Goal: Information Seeking & Learning: Learn about a topic

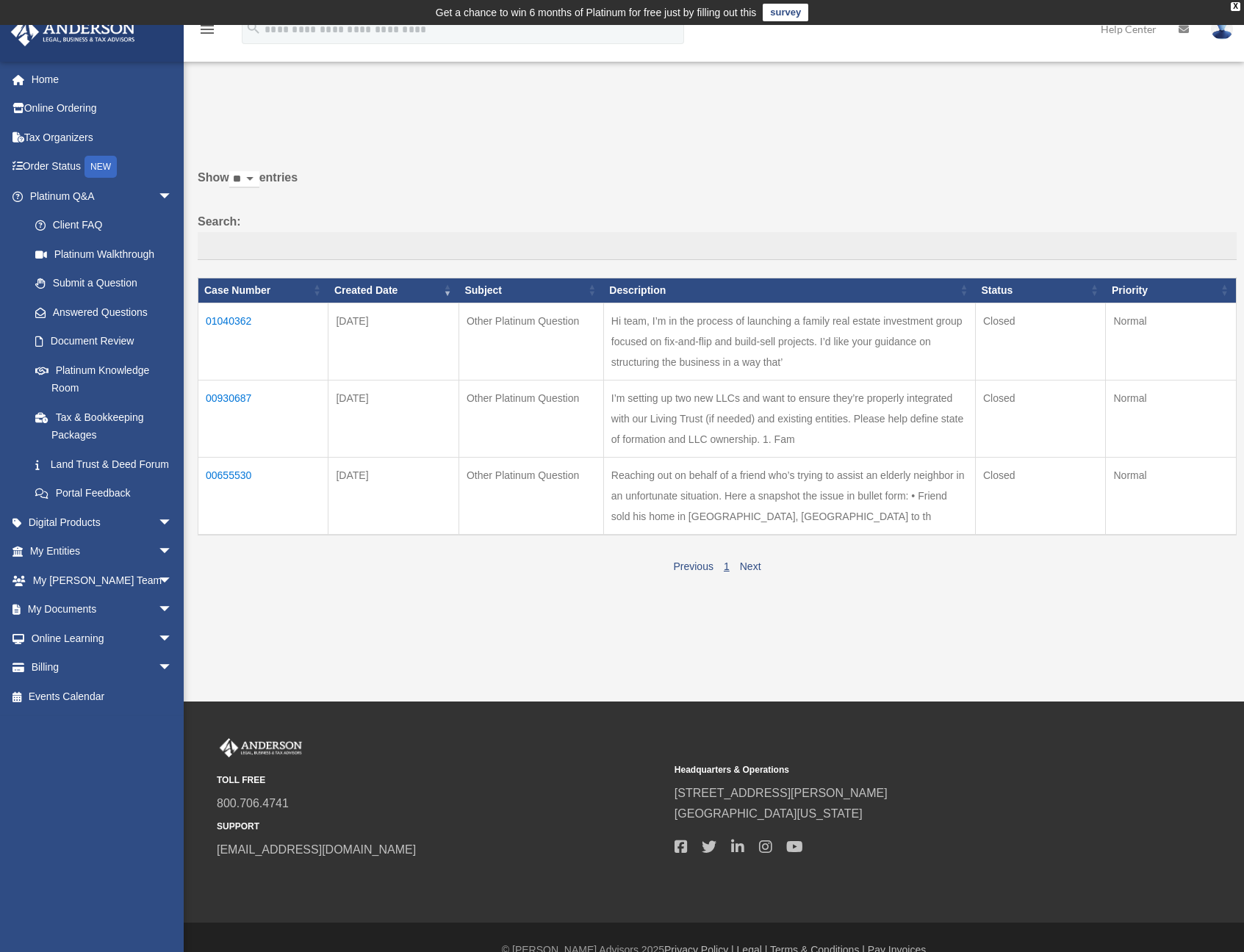
click at [240, 331] on td "01040362" at bounding box center [263, 341] width 130 height 77
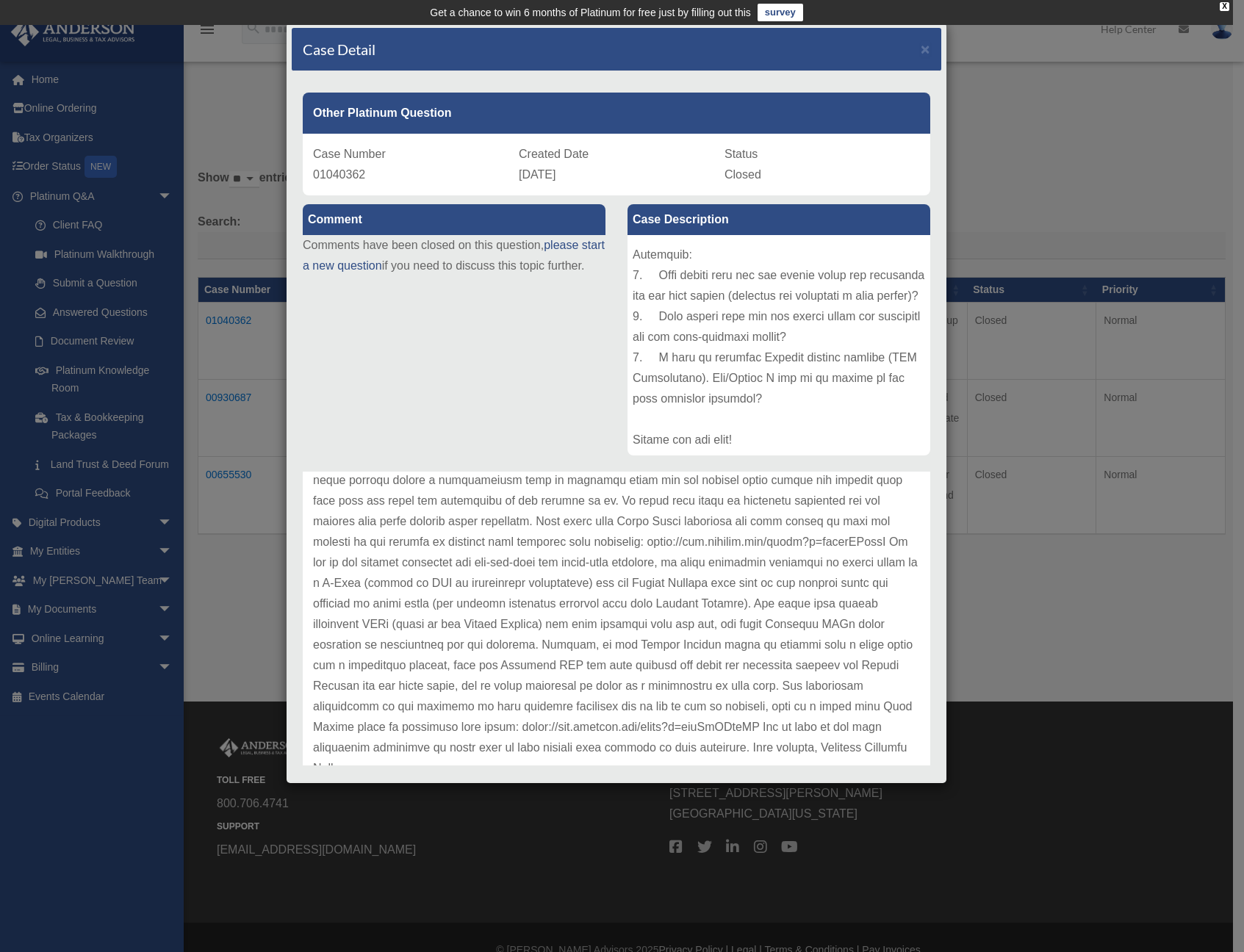
scroll to position [198, 0]
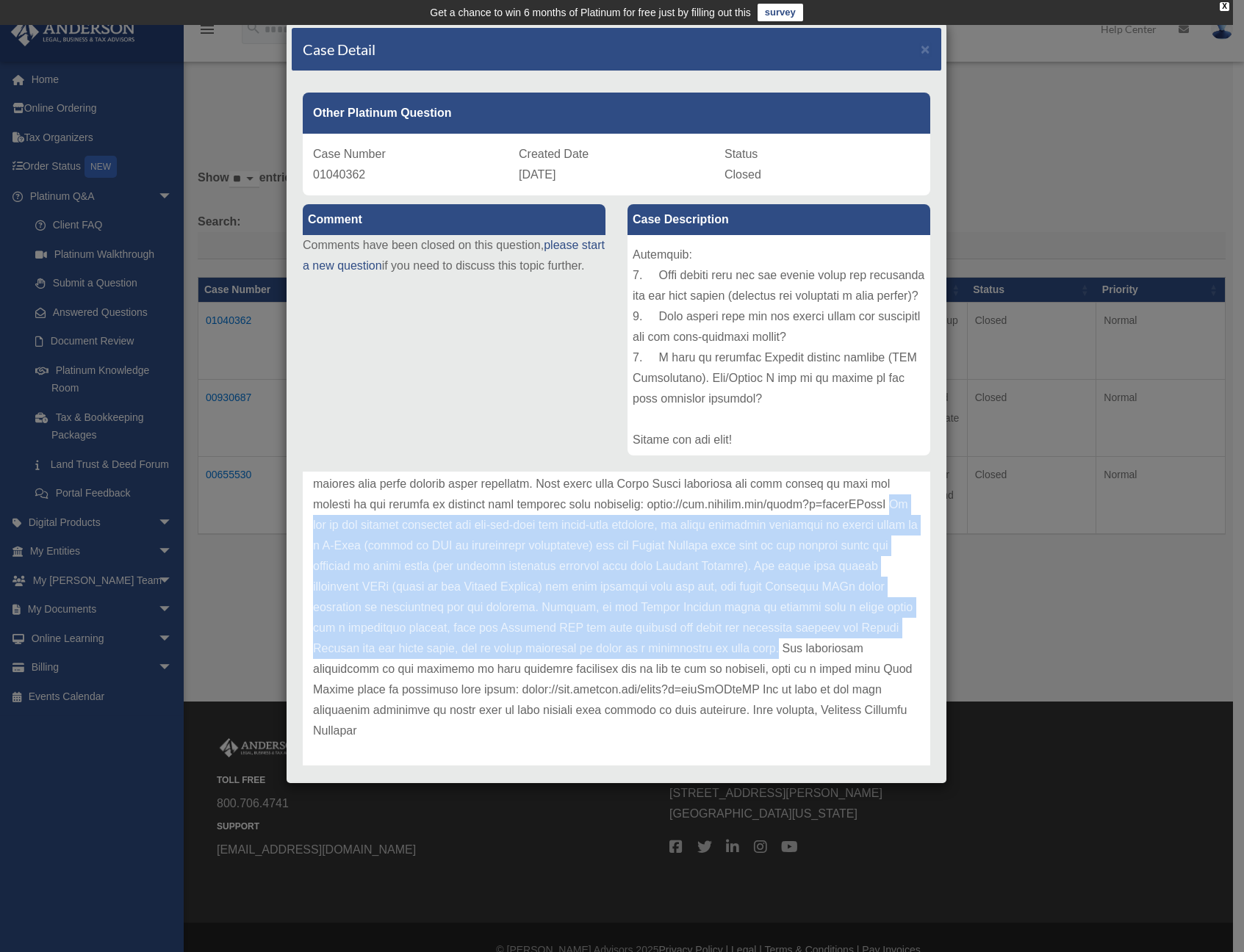
drag, startPoint x: 569, startPoint y: 526, endPoint x: 465, endPoint y: 674, distance: 180.9
click at [465, 674] on p at bounding box center [616, 546] width 607 height 391
copy p "As far as the company structure for fix-and-flip and build-sell projects, we wo…"
click at [920, 48] on span "×" at bounding box center [925, 49] width 10 height 17
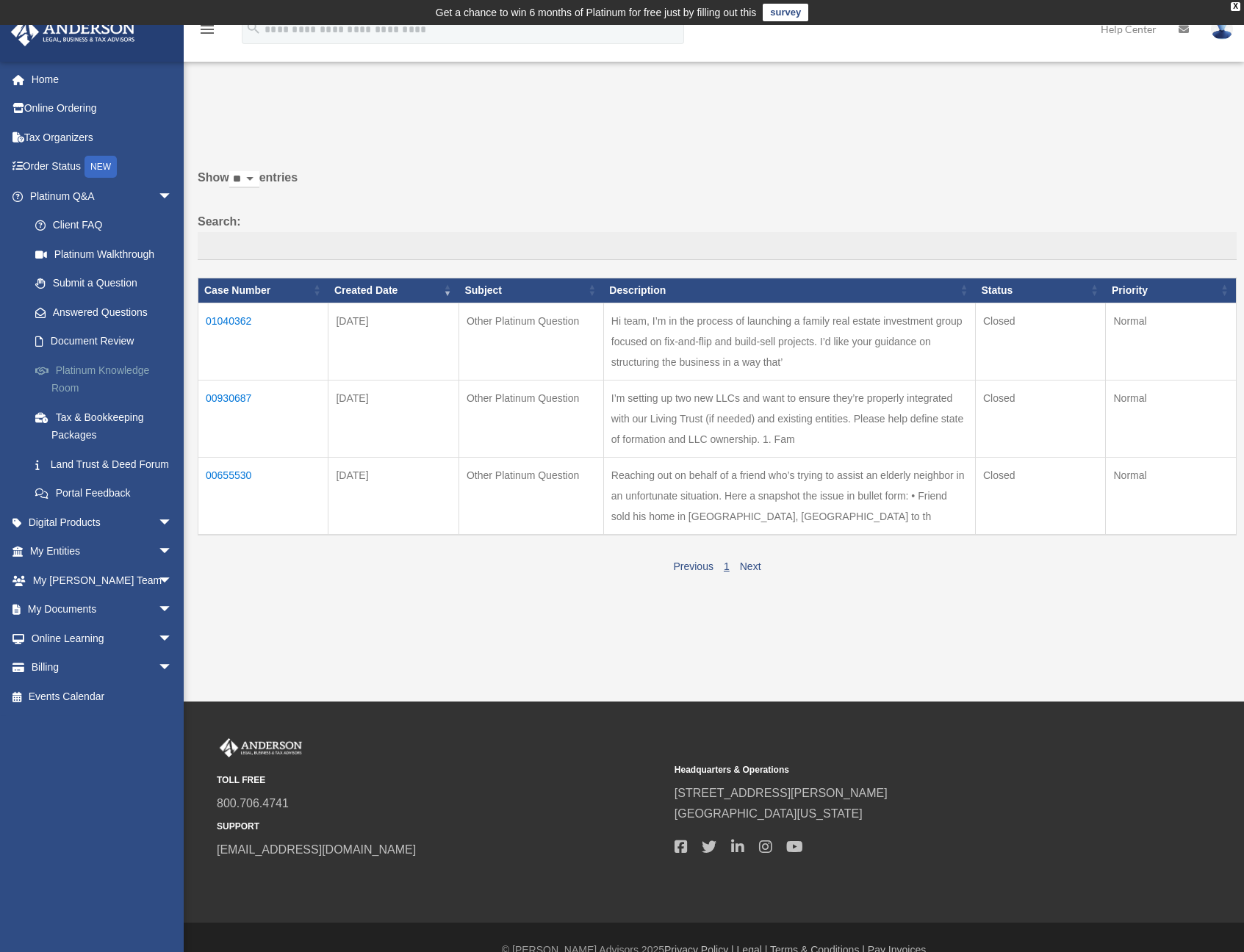
click at [99, 369] on link "Platinum Knowledge Room" at bounding box center [108, 379] width 174 height 47
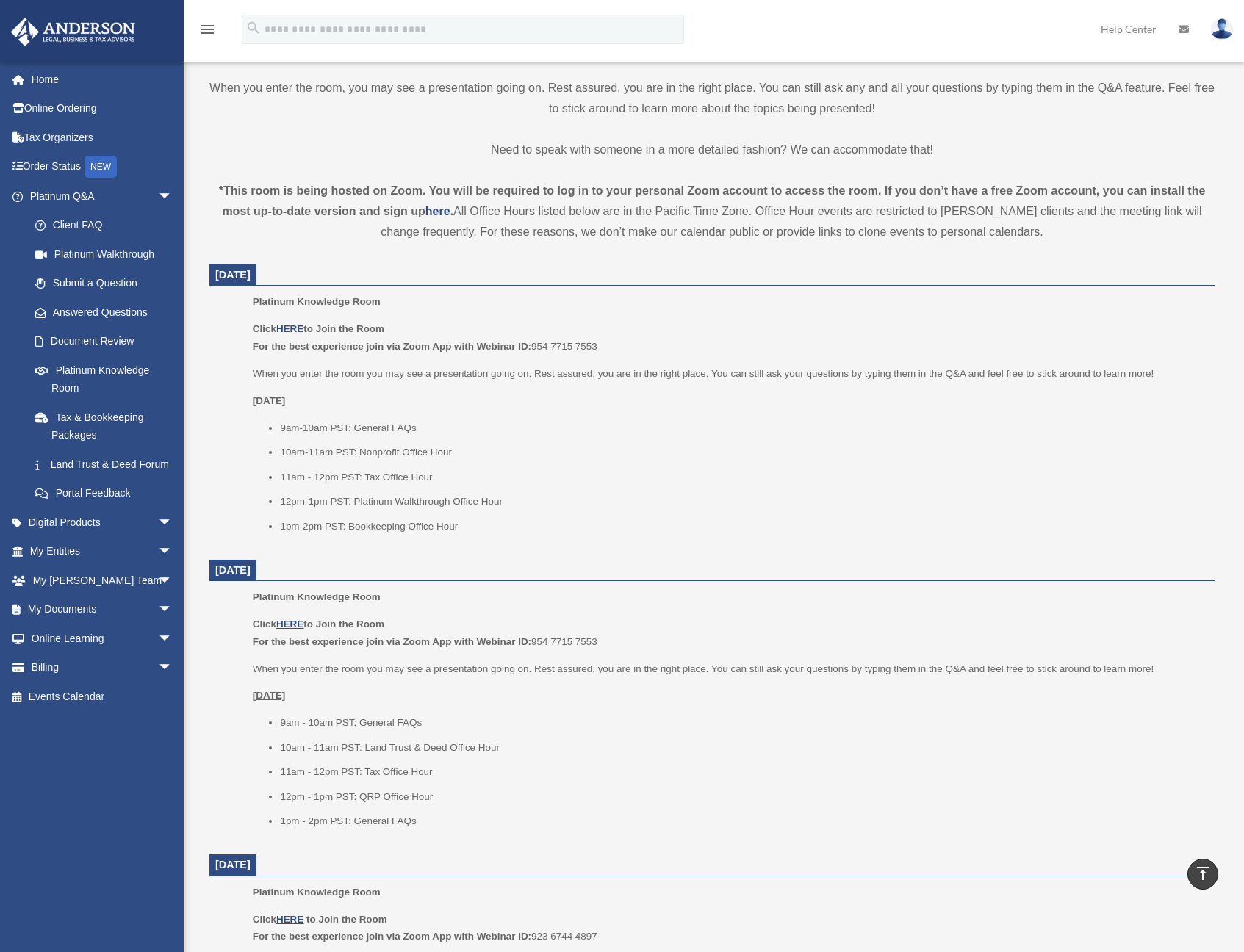
scroll to position [424, 0]
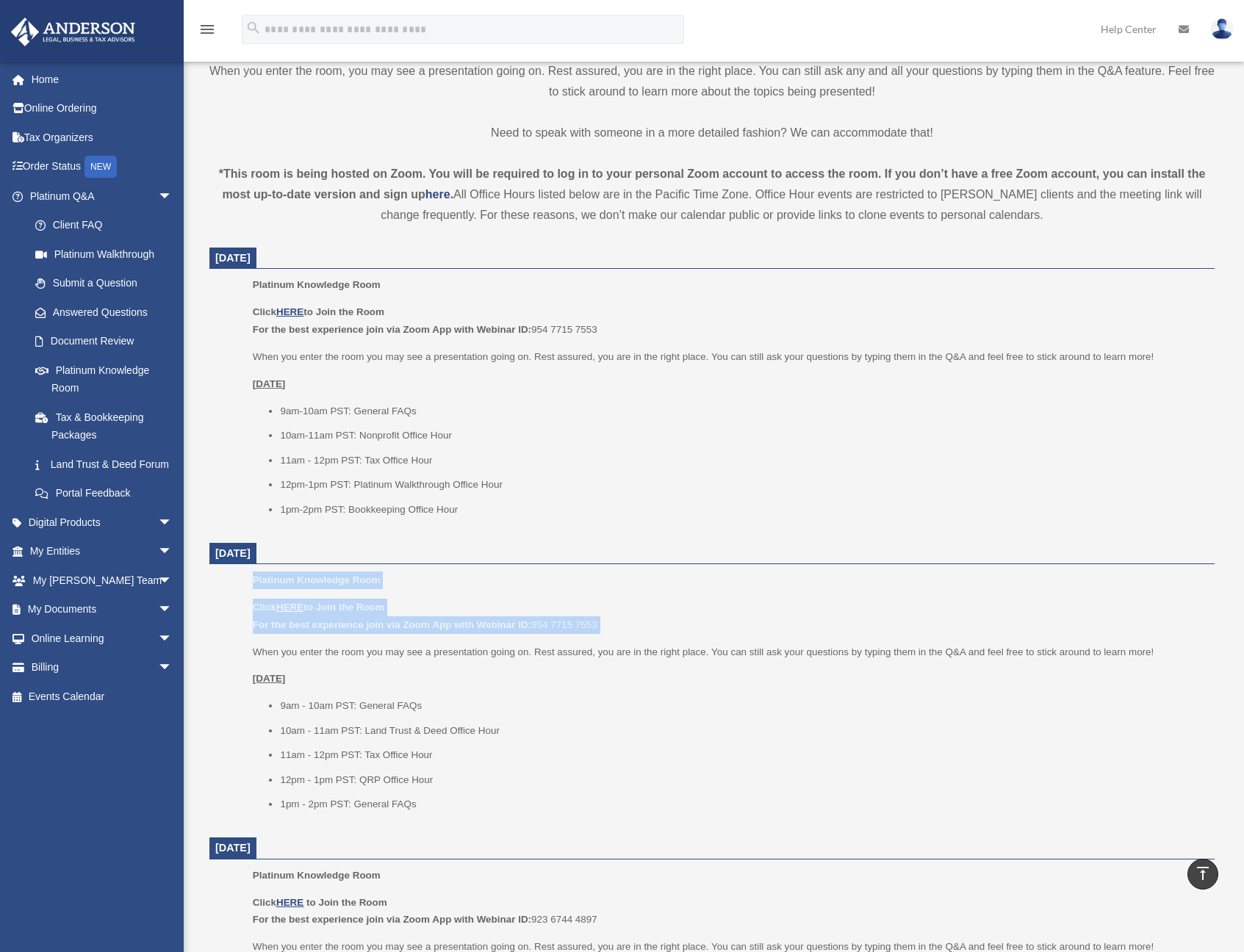
drag, startPoint x: 255, startPoint y: 575, endPoint x: 637, endPoint y: 629, distance: 385.8
click at [637, 629] on div "Platinum Knowledge Room Click HERE to Join the Room For the best experience joi…" at bounding box center [728, 697] width 951 height 251
copy div "Platinum Knowledge Room Click HERE to Join the Room For the best experience joi…"
